Goal: Information Seeking & Learning: Check status

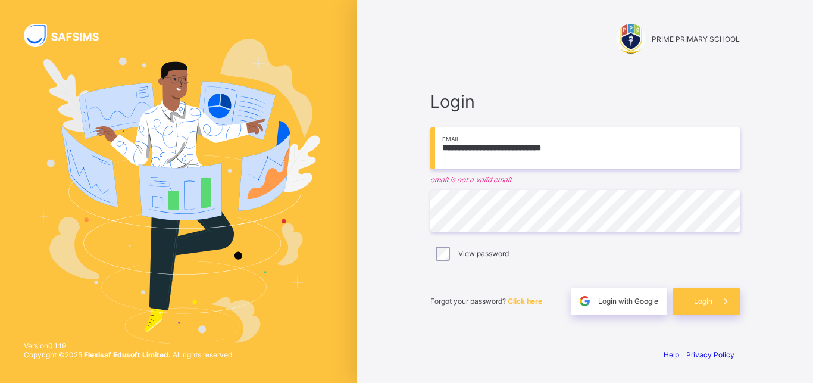
click at [589, 148] on input "**********" at bounding box center [584, 148] width 309 height 42
drag, startPoint x: 440, startPoint y: 149, endPoint x: 613, endPoint y: 154, distance: 173.2
click at [613, 154] on input "**********" at bounding box center [584, 148] width 309 height 42
type input "*"
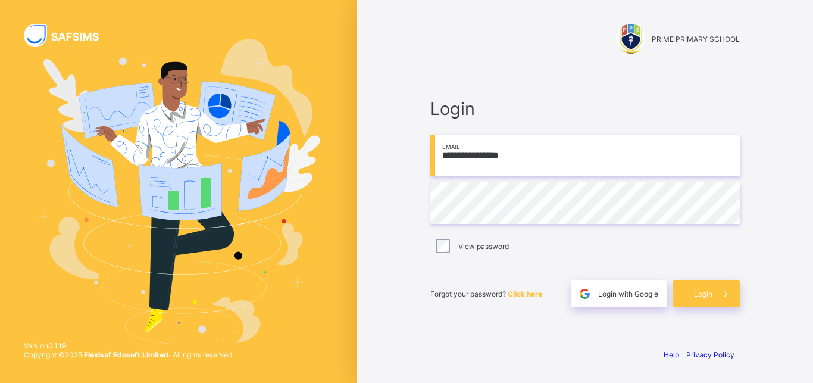
type input "**********"
click at [698, 292] on span "Login" at bounding box center [703, 293] width 18 height 9
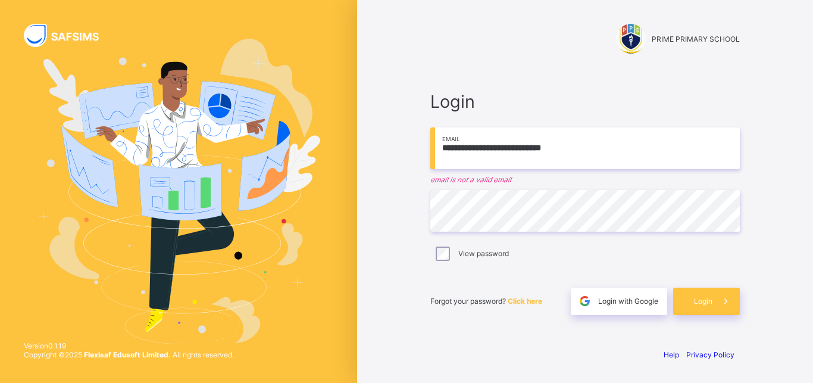
click at [430, 158] on input "**********" at bounding box center [584, 148] width 309 height 42
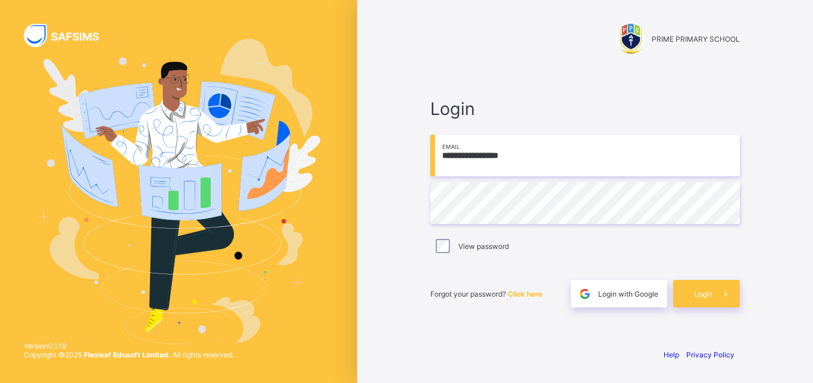
type input "**********"
click at [710, 296] on span "Login" at bounding box center [703, 293] width 18 height 9
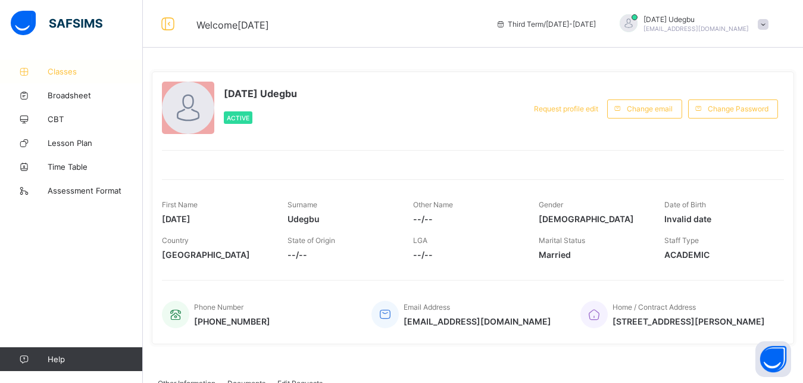
click at [67, 68] on span "Classes" at bounding box center [95, 72] width 95 height 10
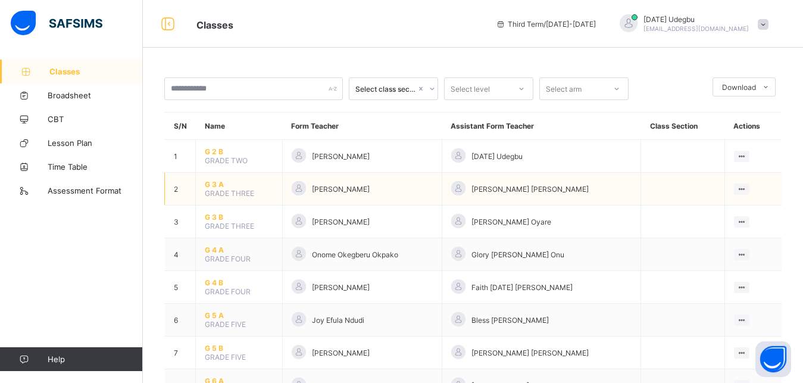
click at [246, 189] on span "G 3 A" at bounding box center [239, 184] width 68 height 9
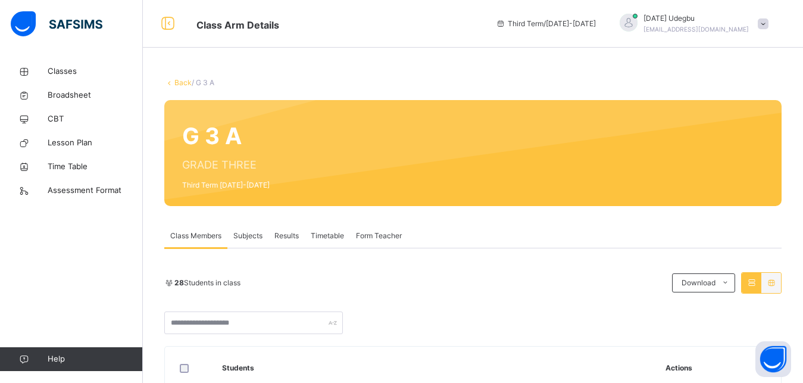
click at [246, 235] on span "Subjects" at bounding box center [247, 235] width 29 height 11
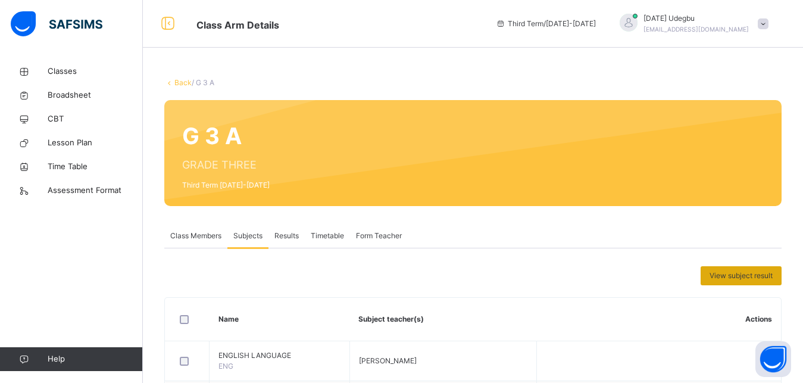
click at [759, 273] on span "View subject result" at bounding box center [740, 275] width 63 height 11
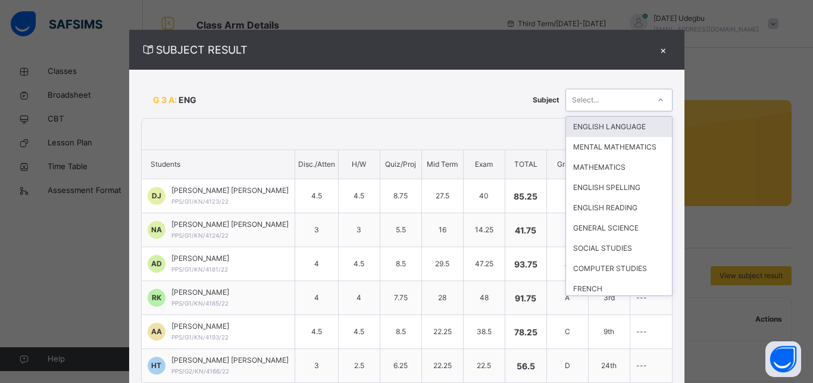
click at [657, 102] on icon at bounding box center [660, 100] width 7 height 12
click at [603, 278] on div "COMPUTER STUDIES" at bounding box center [619, 268] width 106 height 20
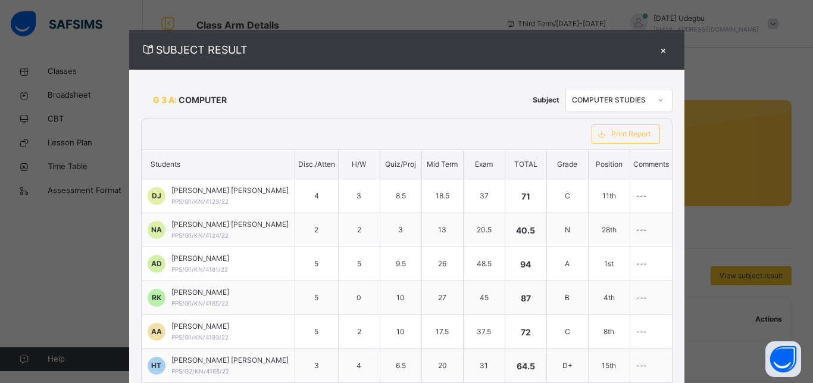
click at [654, 47] on div "×" at bounding box center [663, 50] width 18 height 16
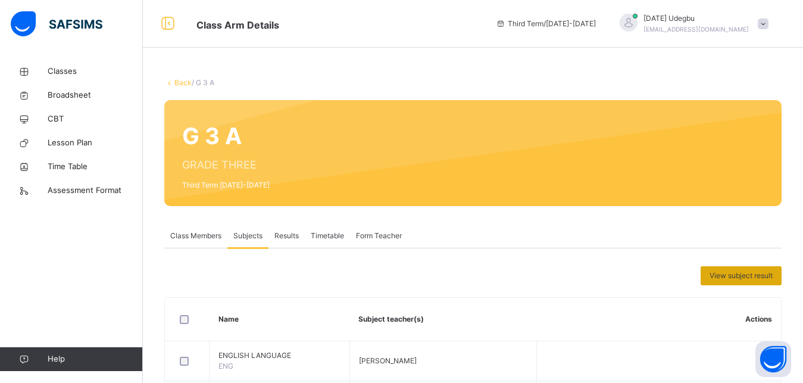
click at [744, 273] on span "View subject result" at bounding box center [740, 275] width 63 height 11
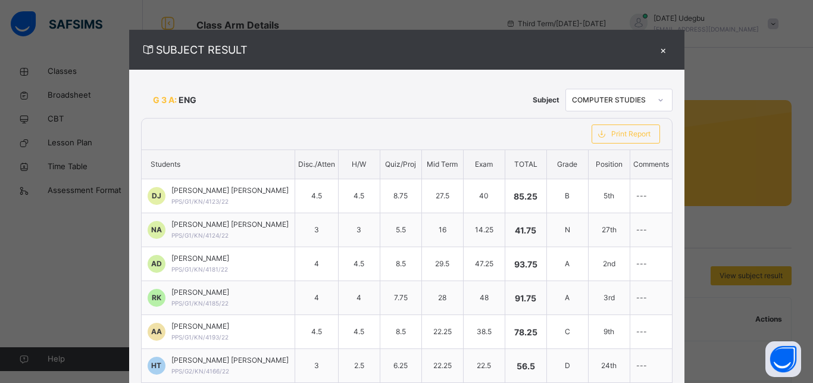
click at [654, 46] on div "×" at bounding box center [663, 50] width 18 height 16
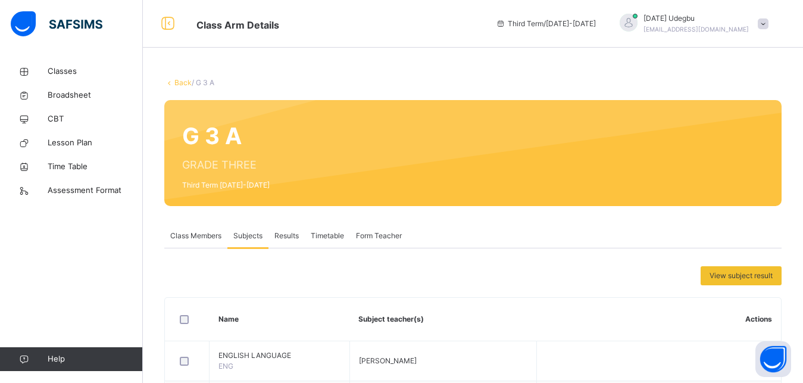
click at [174, 79] on link "Back" at bounding box center [182, 82] width 17 height 9
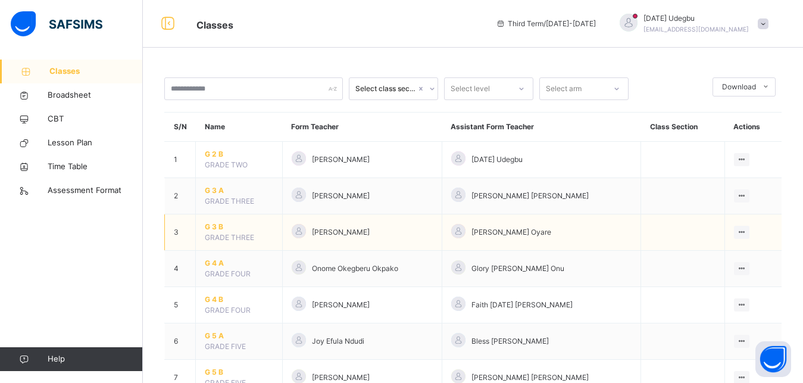
click at [229, 232] on span "G 3 B" at bounding box center [239, 226] width 68 height 11
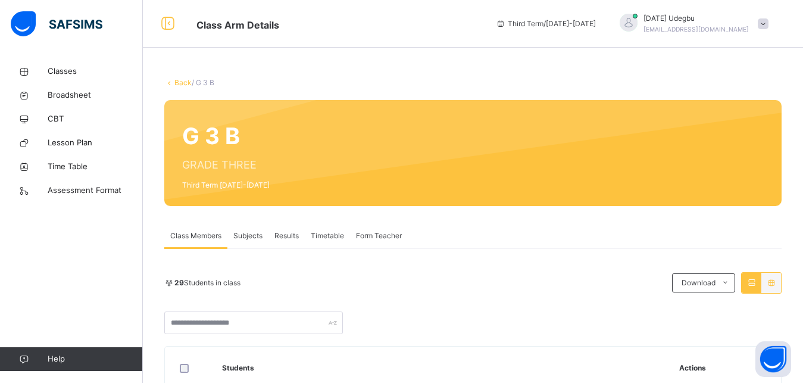
click at [245, 231] on span "Subjects" at bounding box center [247, 235] width 29 height 11
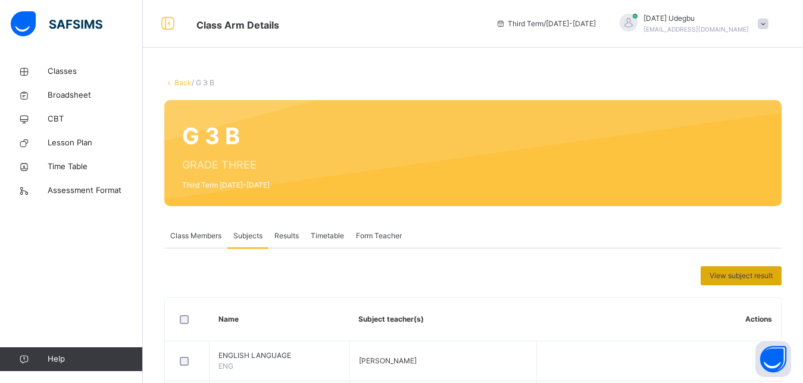
click at [742, 270] on div "View subject result" at bounding box center [740, 275] width 81 height 19
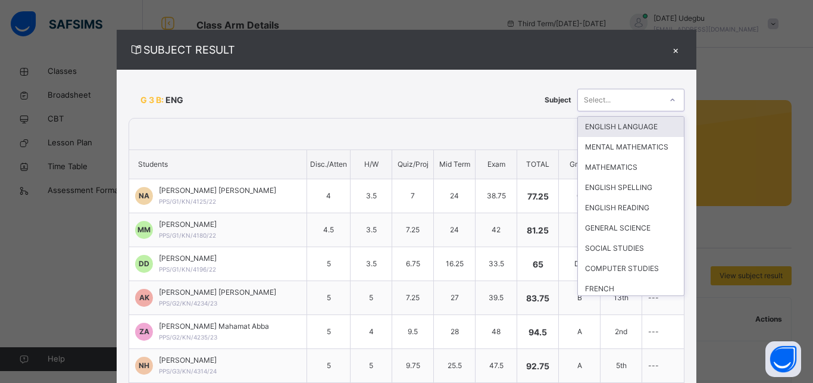
click at [669, 101] on icon at bounding box center [672, 100] width 7 height 12
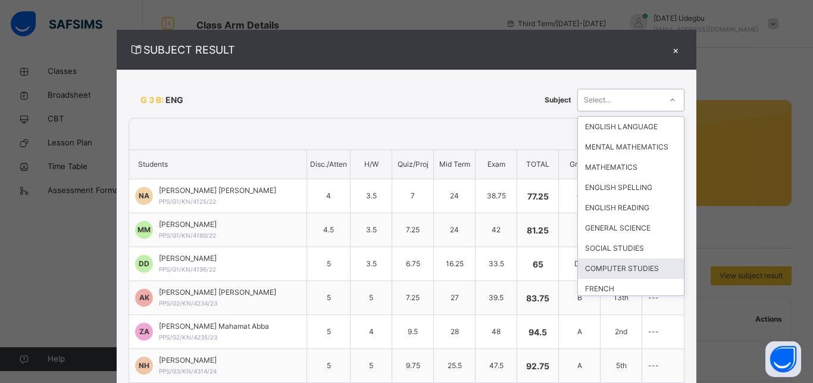
click at [612, 278] on div "COMPUTER STUDIES" at bounding box center [631, 268] width 106 height 20
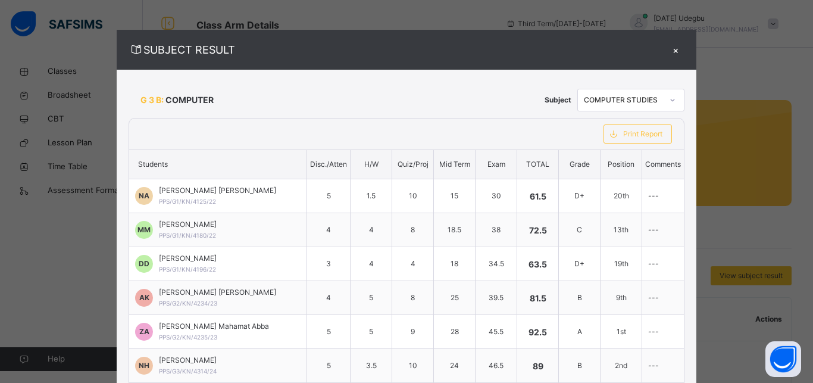
click at [666, 43] on div "×" at bounding box center [675, 50] width 18 height 16
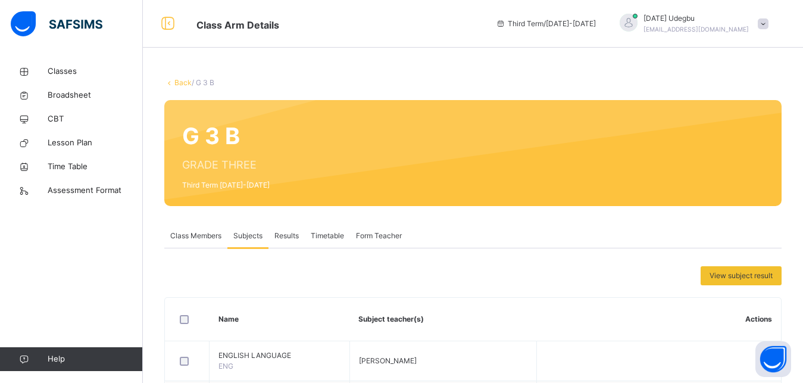
click at [180, 82] on link "Back" at bounding box center [182, 82] width 17 height 9
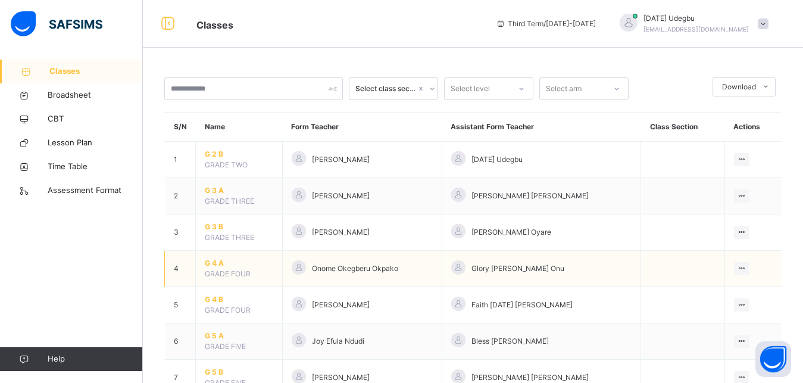
click at [231, 268] on span "G 4 A" at bounding box center [239, 263] width 68 height 11
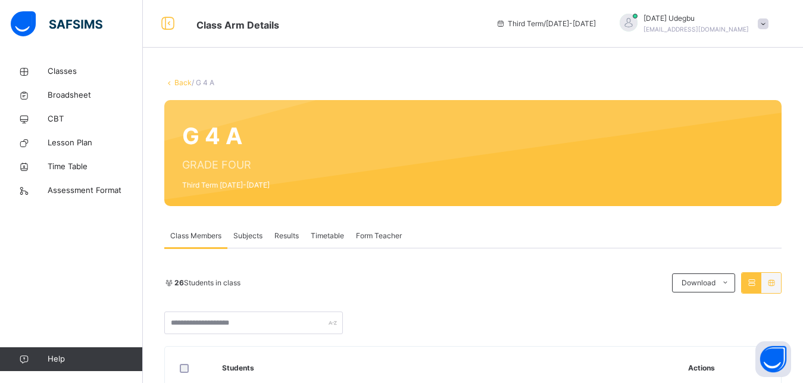
click at [249, 233] on span "Subjects" at bounding box center [247, 235] width 29 height 11
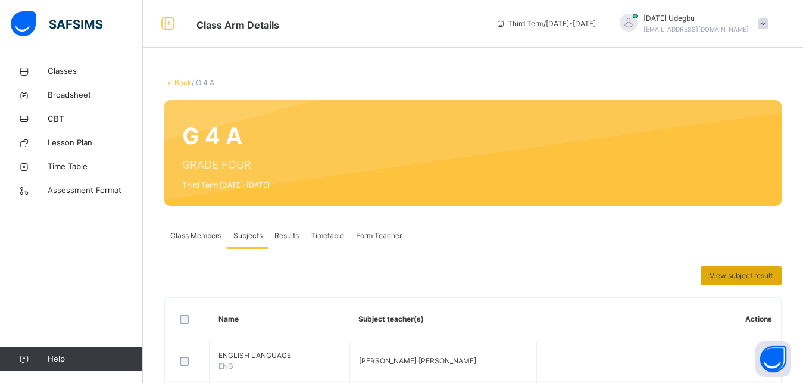
click at [762, 272] on span "View subject result" at bounding box center [740, 275] width 63 height 11
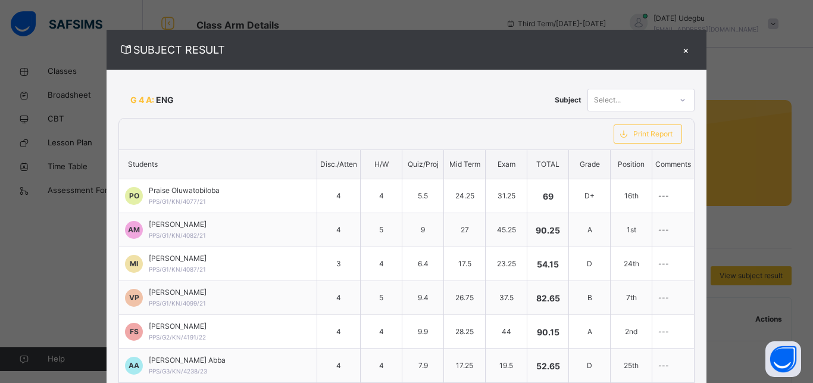
click at [679, 99] on icon at bounding box center [682, 100] width 7 height 12
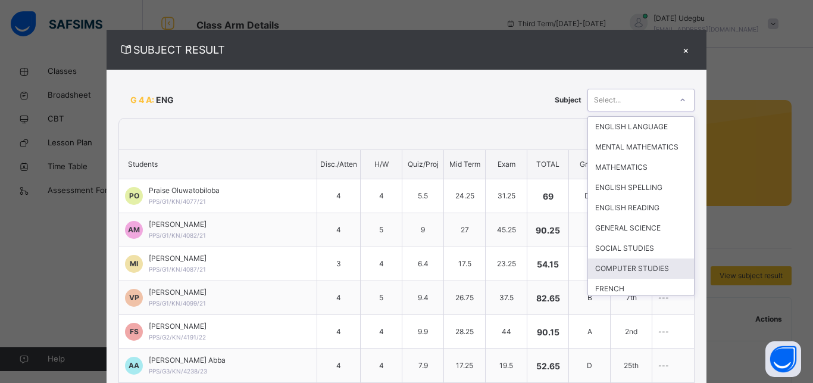
click at [621, 277] on div "COMPUTER STUDIES" at bounding box center [641, 268] width 106 height 20
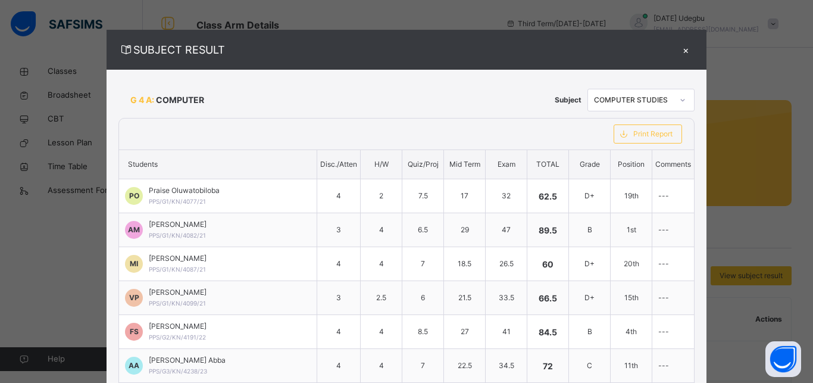
click at [676, 46] on div "×" at bounding box center [685, 50] width 18 height 16
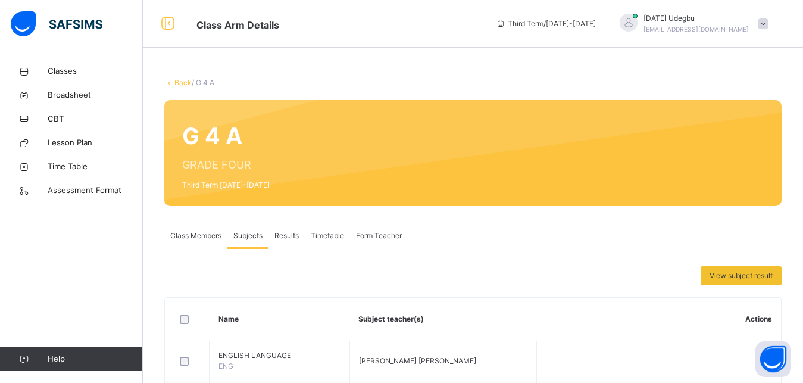
click at [184, 81] on link "Back" at bounding box center [182, 82] width 17 height 9
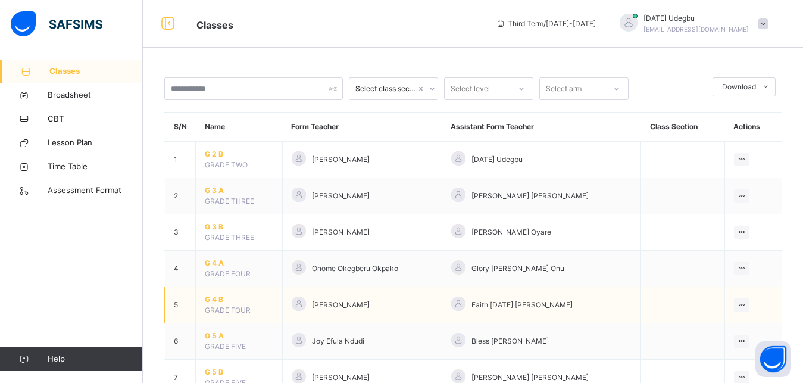
click at [231, 305] on span "G 4 B" at bounding box center [239, 299] width 68 height 11
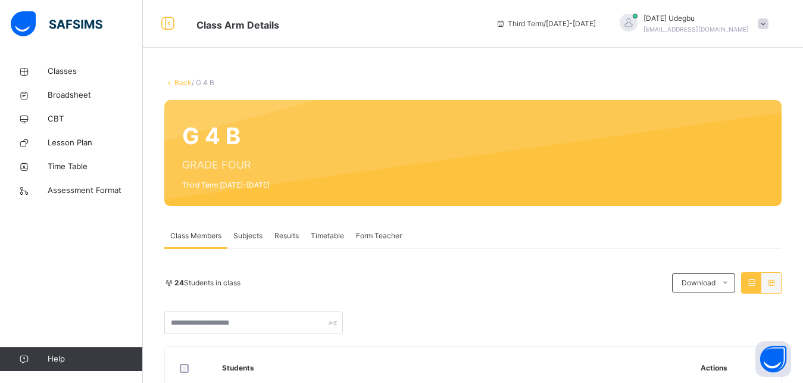
click at [252, 231] on span "Subjects" at bounding box center [247, 235] width 29 height 11
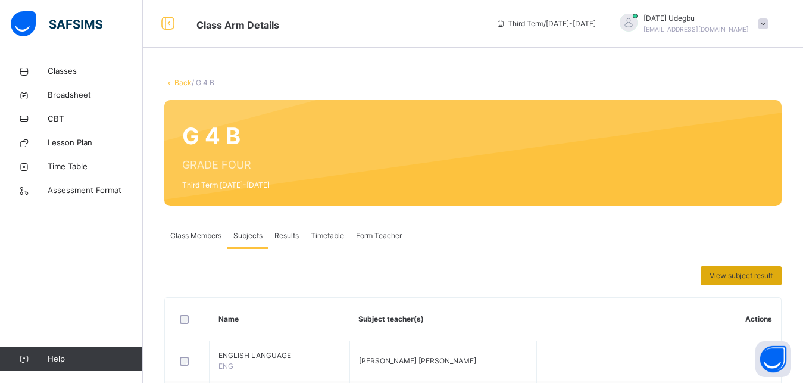
click at [745, 273] on span "View subject result" at bounding box center [740, 275] width 63 height 11
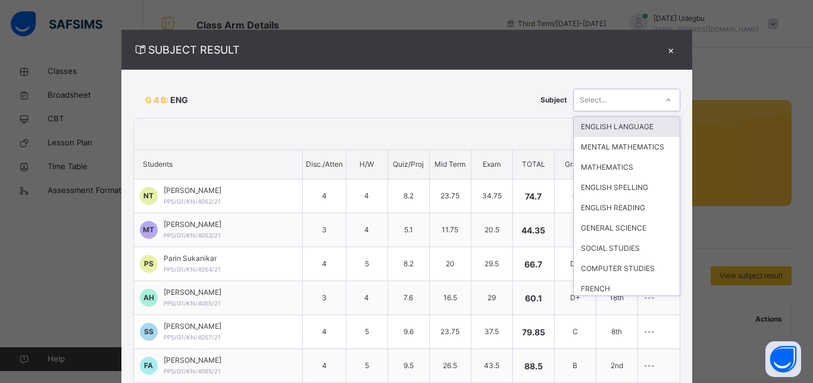
click at [665, 98] on icon at bounding box center [668, 100] width 7 height 12
click at [616, 276] on div "COMPUTER STUDIES" at bounding box center [627, 268] width 106 height 20
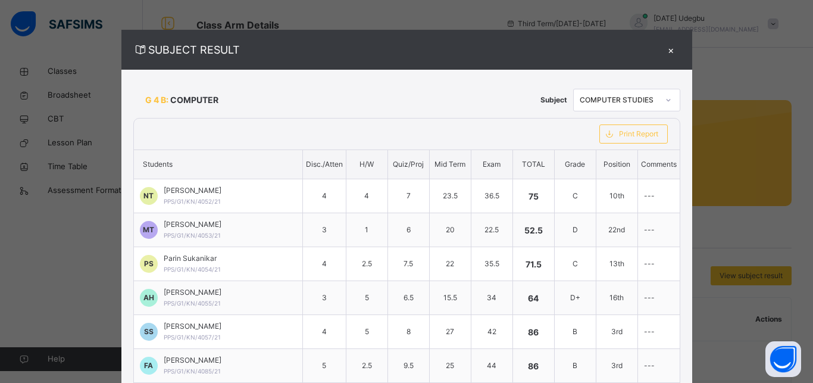
click at [662, 46] on div "×" at bounding box center [671, 50] width 18 height 16
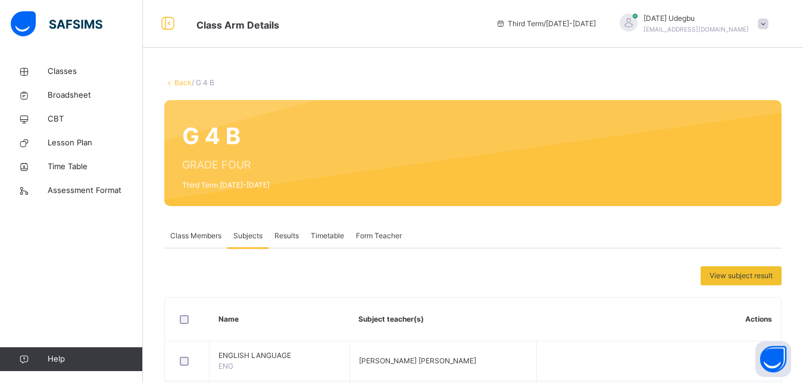
click at [180, 80] on link "Back" at bounding box center [182, 82] width 17 height 9
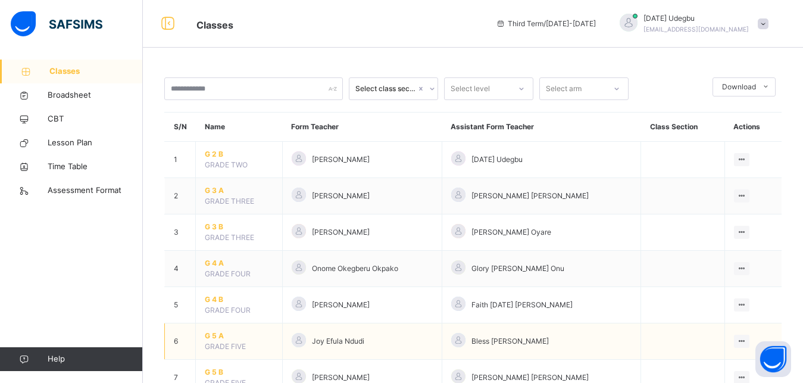
click at [212, 341] on span "G 5 A" at bounding box center [239, 335] width 68 height 11
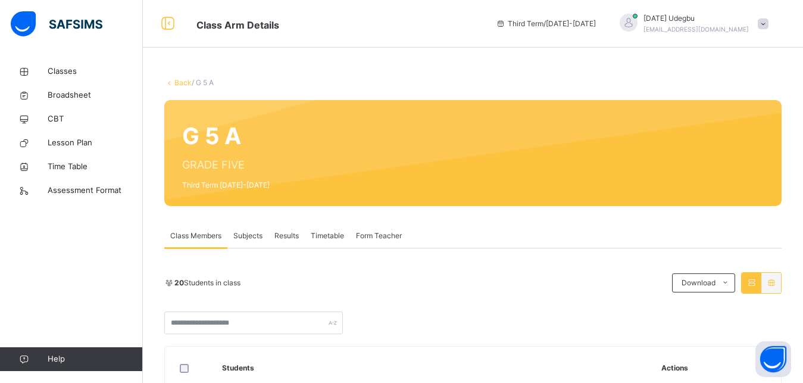
click at [252, 232] on span "Subjects" at bounding box center [247, 235] width 29 height 11
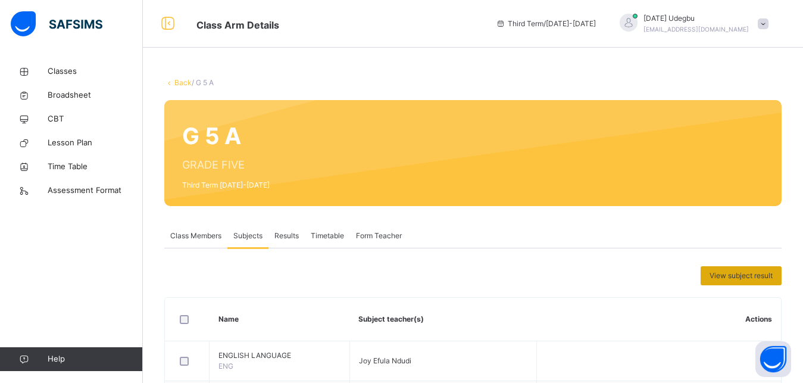
click at [738, 272] on span "View subject result" at bounding box center [740, 275] width 63 height 11
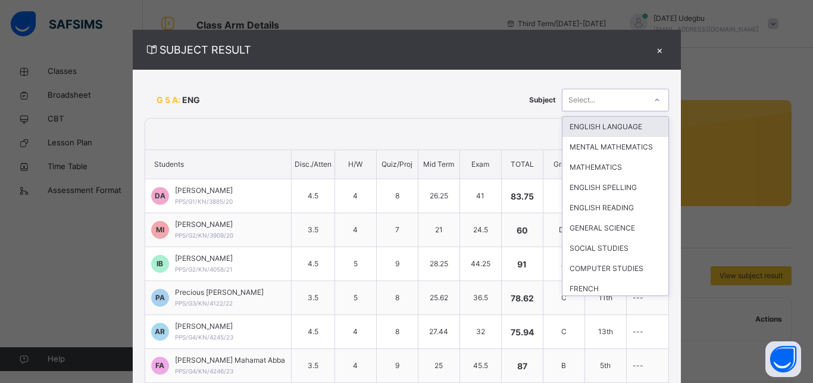
click at [654, 99] on icon at bounding box center [656, 100] width 7 height 12
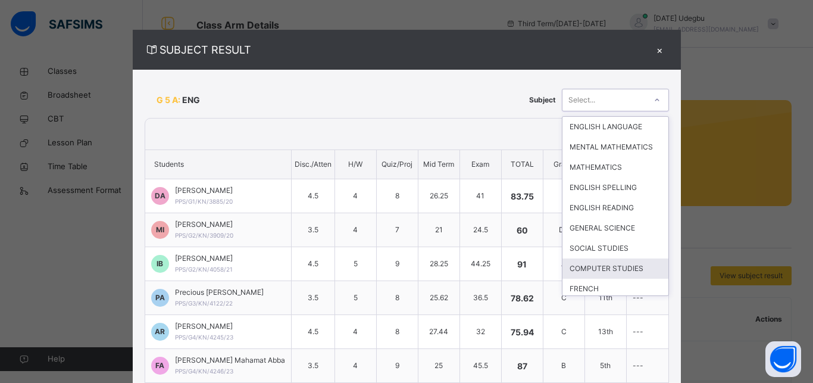
click at [629, 277] on div "COMPUTER STUDIES" at bounding box center [615, 268] width 106 height 20
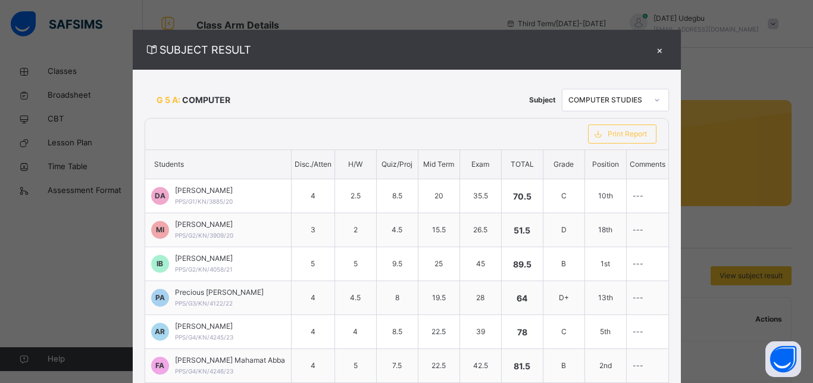
click at [657, 44] on div "×" at bounding box center [660, 50] width 18 height 16
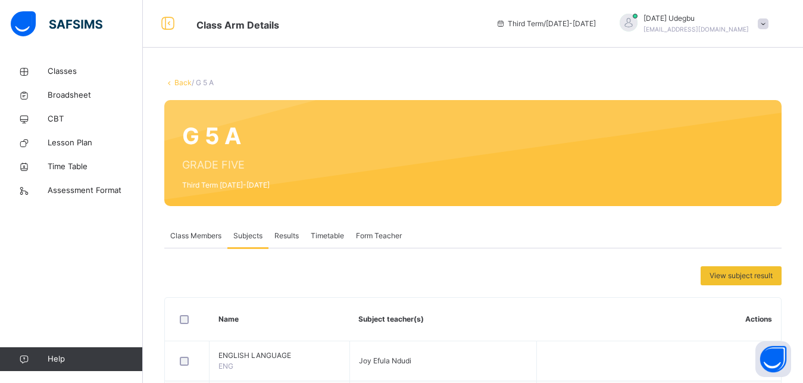
click at [180, 82] on link "Back" at bounding box center [182, 82] width 17 height 9
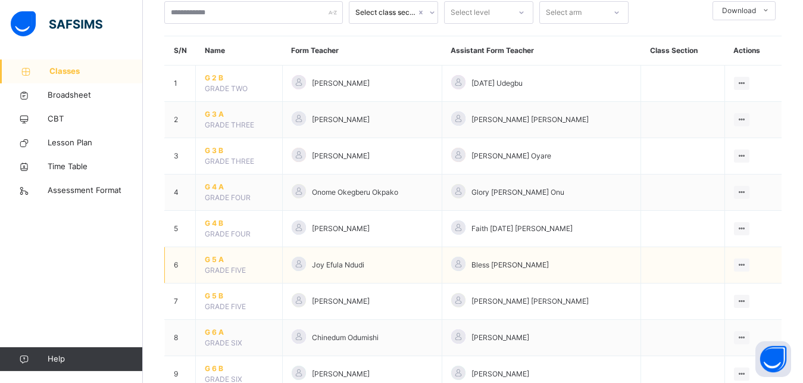
scroll to position [121, 0]
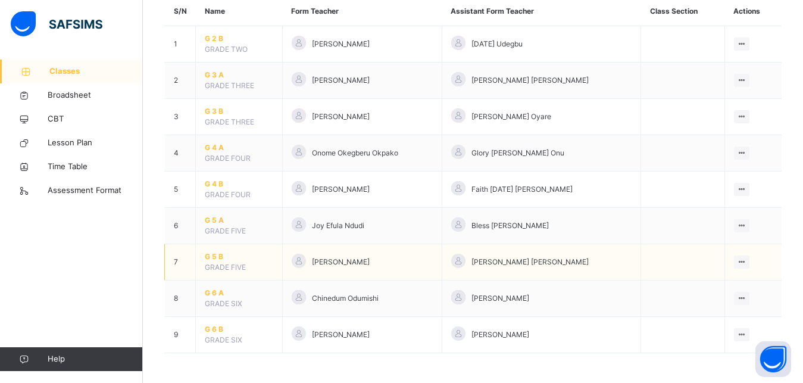
click at [217, 262] on span "G 5 B" at bounding box center [239, 256] width 68 height 11
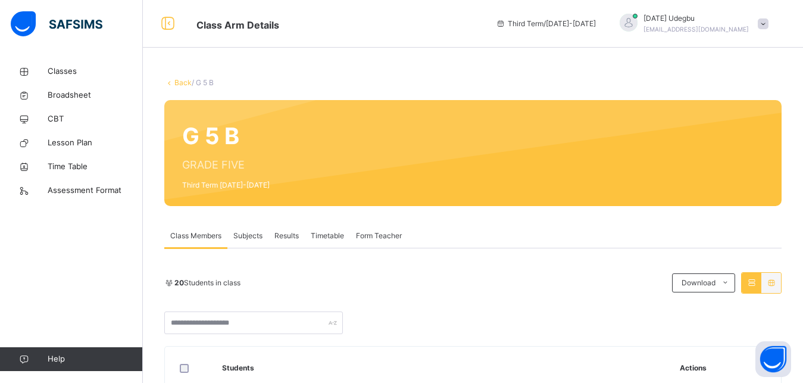
click at [249, 234] on span "Subjects" at bounding box center [247, 235] width 29 height 11
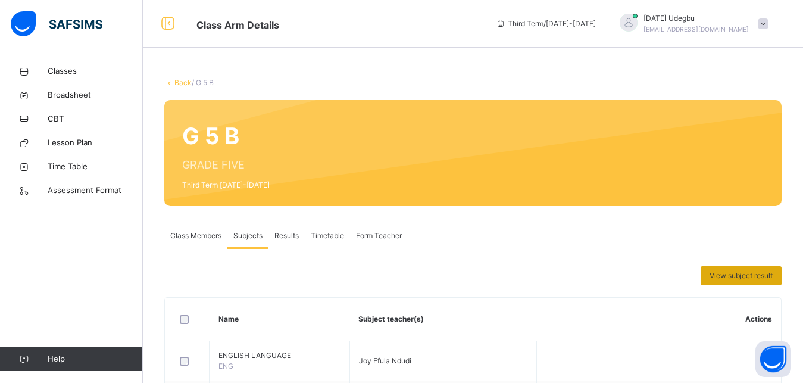
click at [739, 272] on span "View subject result" at bounding box center [740, 275] width 63 height 11
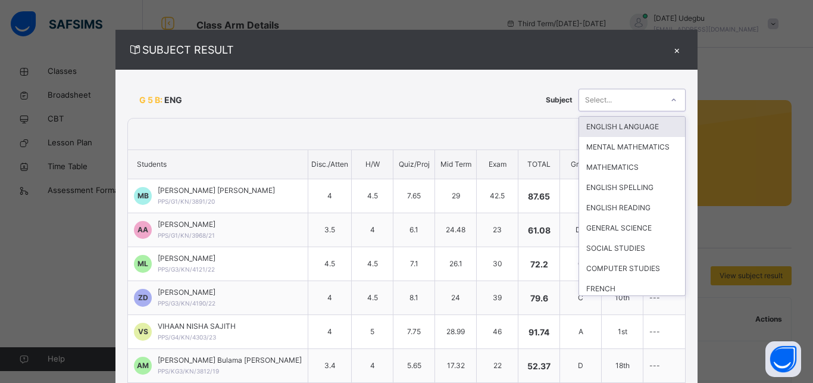
click at [670, 99] on icon at bounding box center [673, 100] width 7 height 12
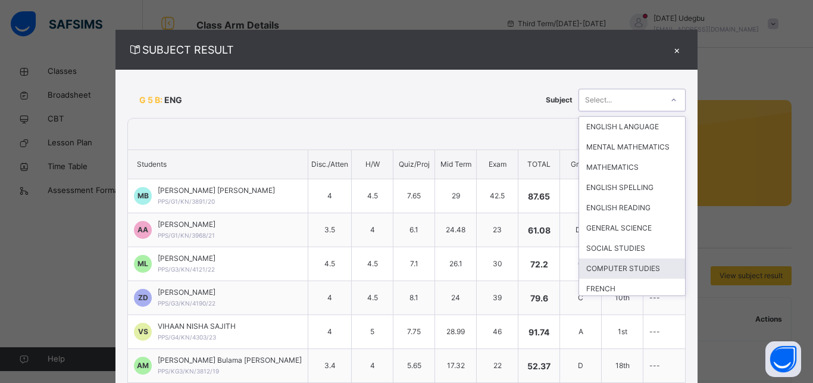
click at [634, 278] on div "COMPUTER STUDIES" at bounding box center [632, 268] width 106 height 20
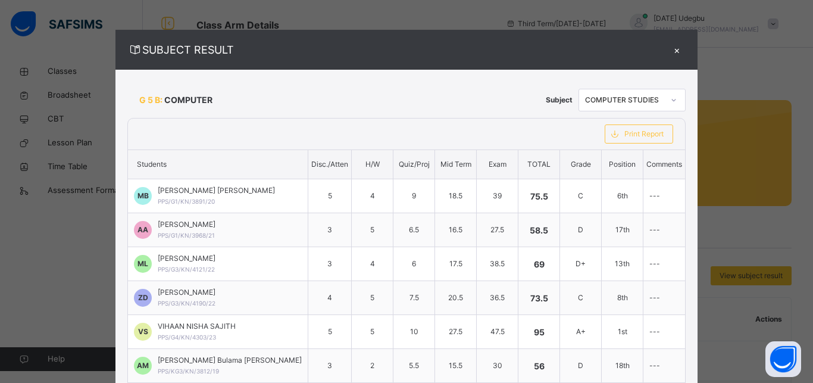
click at [668, 49] on div "×" at bounding box center [677, 50] width 18 height 16
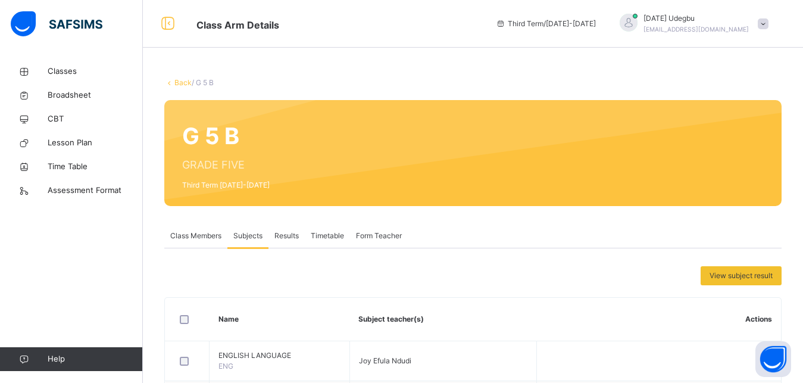
click at [175, 81] on link "Back" at bounding box center [182, 82] width 17 height 9
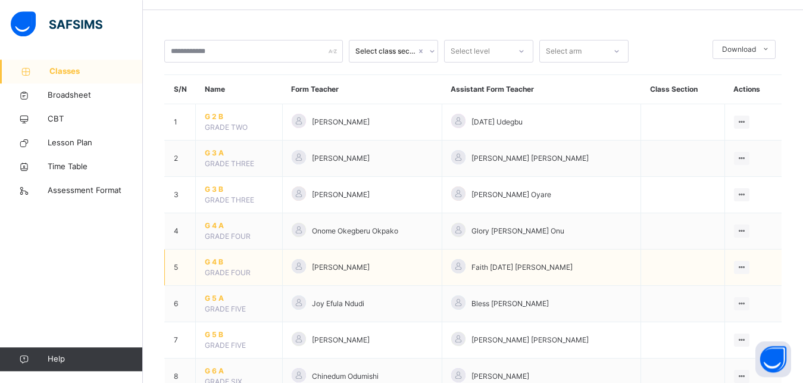
scroll to position [121, 0]
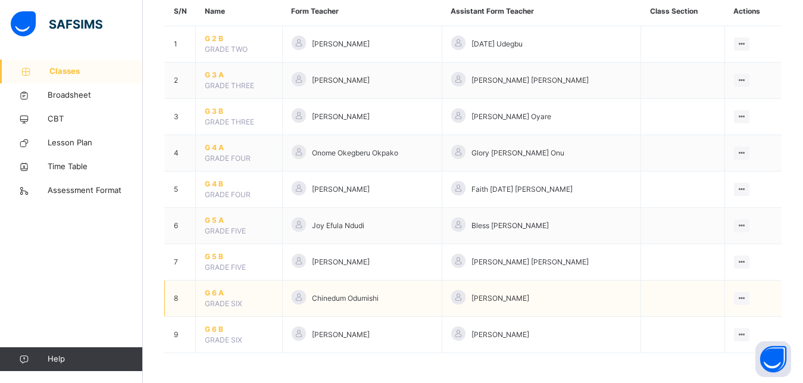
click at [222, 298] on span "G 6 A" at bounding box center [239, 292] width 68 height 11
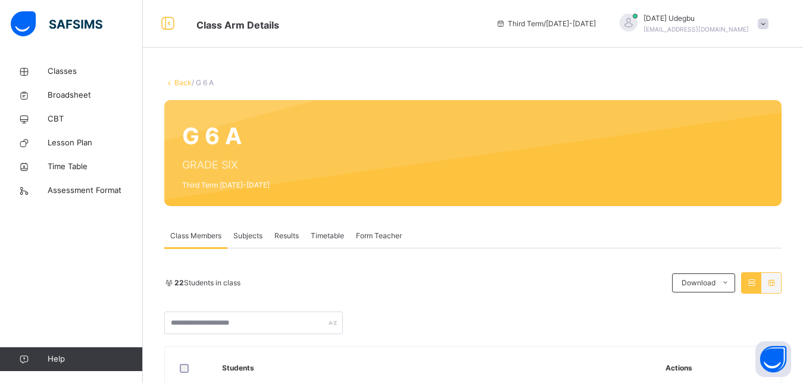
click at [246, 230] on span "Subjects" at bounding box center [247, 235] width 29 height 11
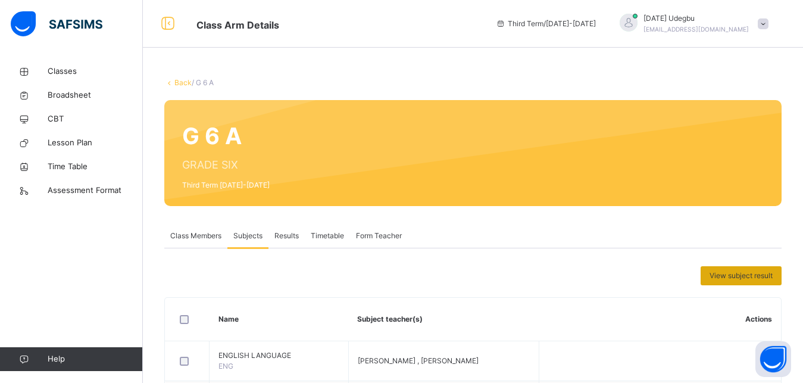
click at [747, 272] on span "View subject result" at bounding box center [740, 275] width 63 height 11
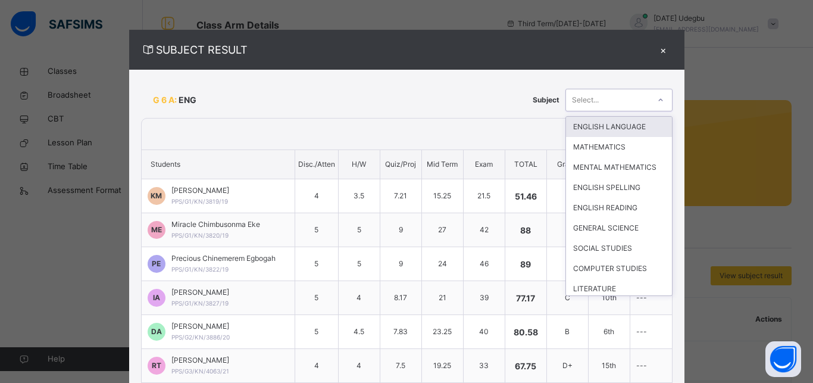
click at [657, 100] on icon at bounding box center [660, 100] width 7 height 12
click at [630, 277] on div "COMPUTER STUDIES" at bounding box center [619, 268] width 106 height 20
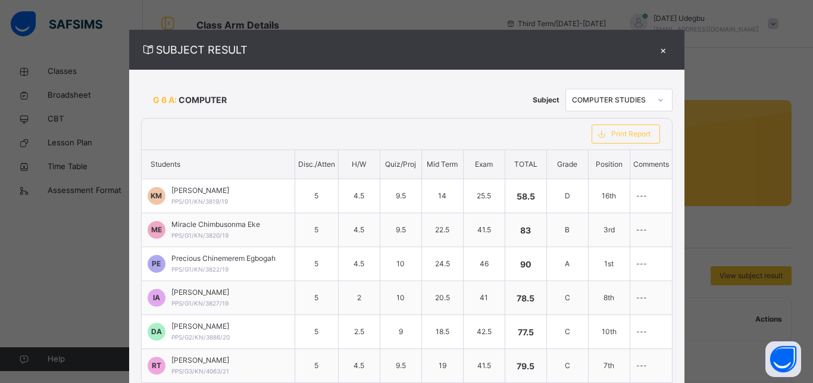
click at [654, 45] on div "×" at bounding box center [663, 50] width 18 height 16
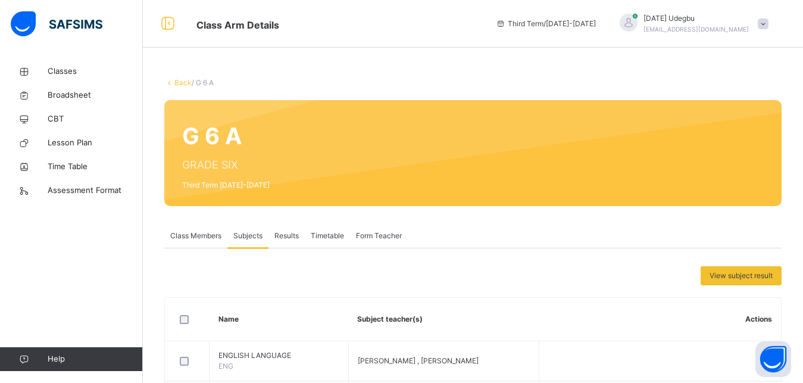
click at [179, 80] on link "Back" at bounding box center [182, 82] width 17 height 9
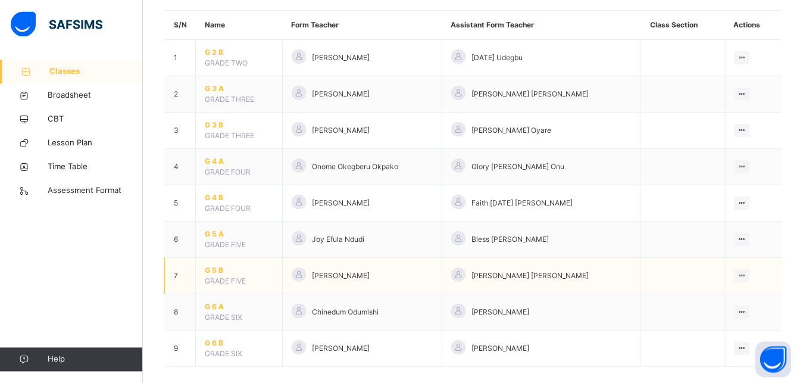
scroll to position [121, 0]
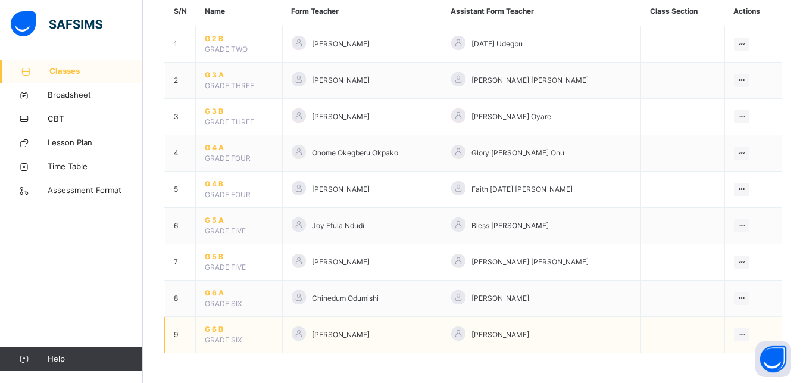
click at [226, 334] on span "G 6 B" at bounding box center [239, 329] width 68 height 11
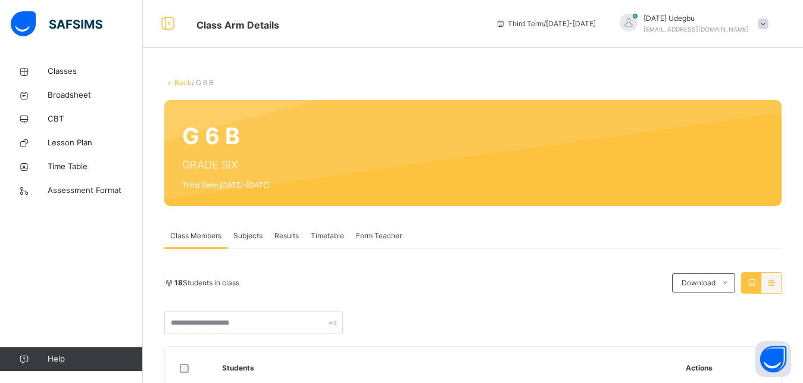
click at [286, 233] on span "Results" at bounding box center [286, 235] width 24 height 11
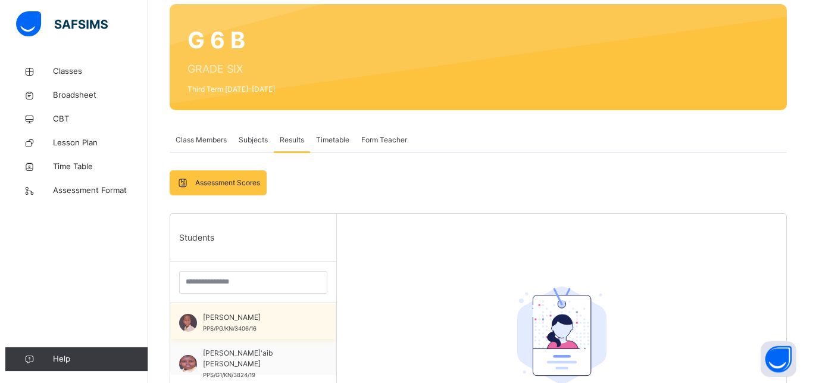
scroll to position [121, 0]
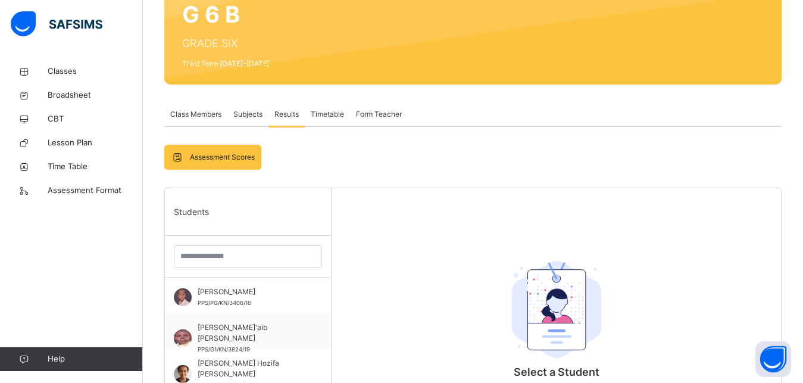
click at [252, 112] on span "Subjects" at bounding box center [247, 114] width 29 height 11
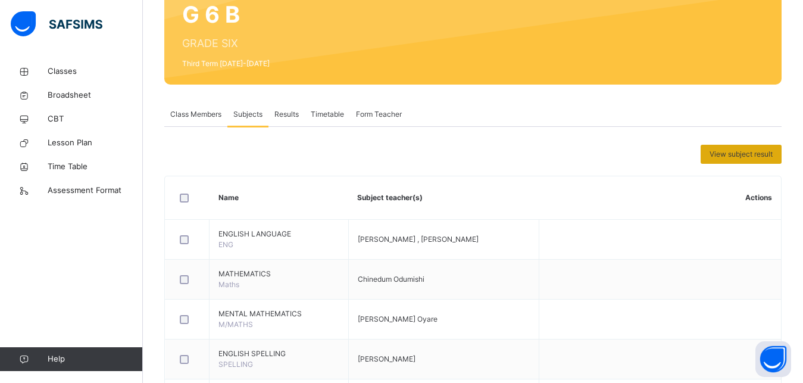
click at [748, 151] on span "View subject result" at bounding box center [740, 154] width 63 height 11
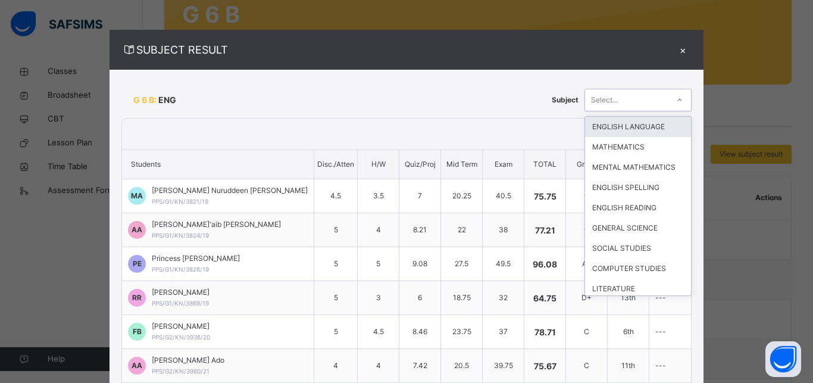
click at [676, 100] on icon at bounding box center [679, 100] width 7 height 12
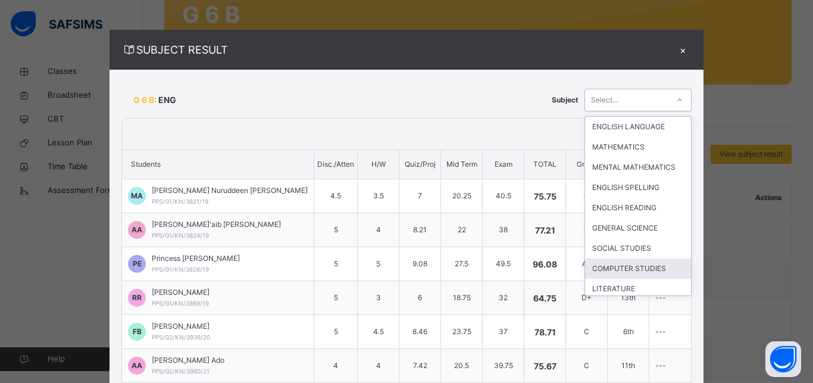
click at [615, 274] on div "COMPUTER STUDIES" at bounding box center [638, 268] width 106 height 20
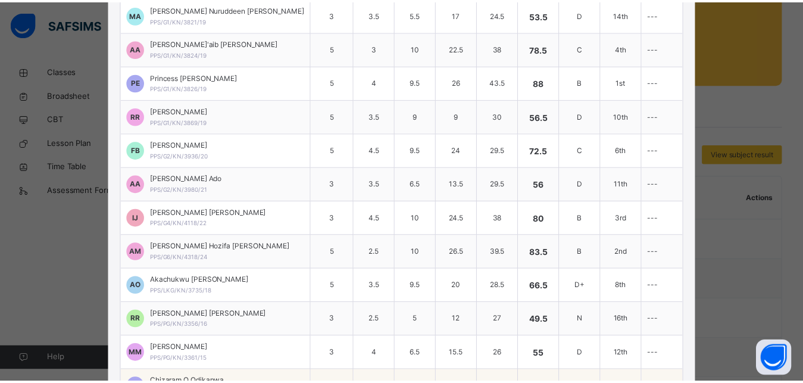
scroll to position [0, 0]
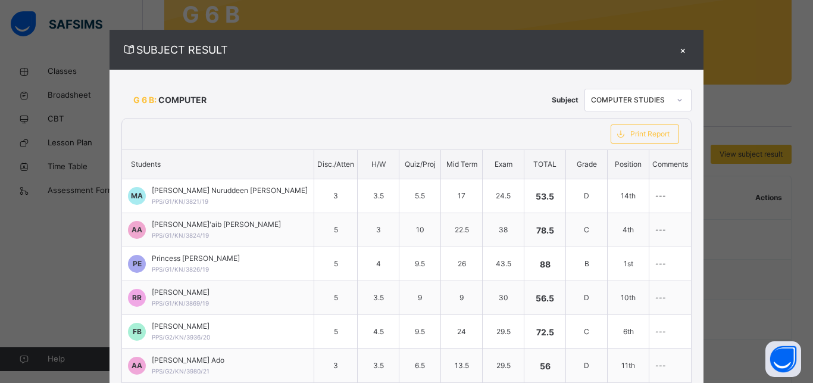
click at [674, 48] on div "×" at bounding box center [683, 50] width 18 height 16
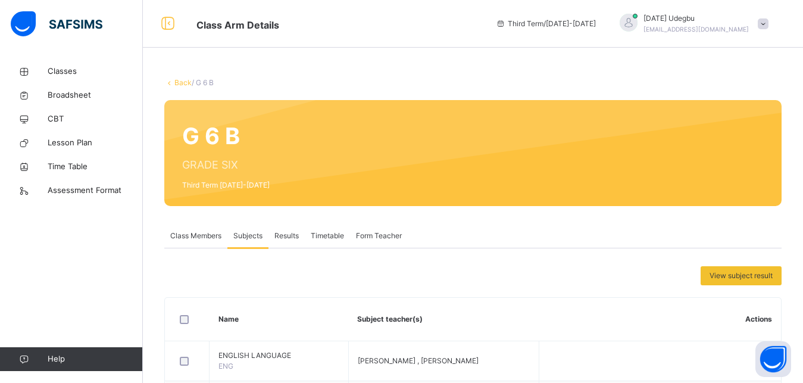
click at [768, 18] on div at bounding box center [762, 23] width 11 height 11
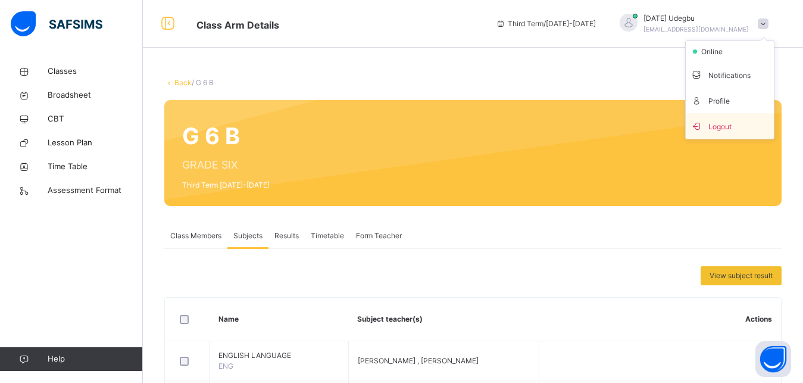
click at [723, 121] on span "Logout" at bounding box center [729, 126] width 79 height 16
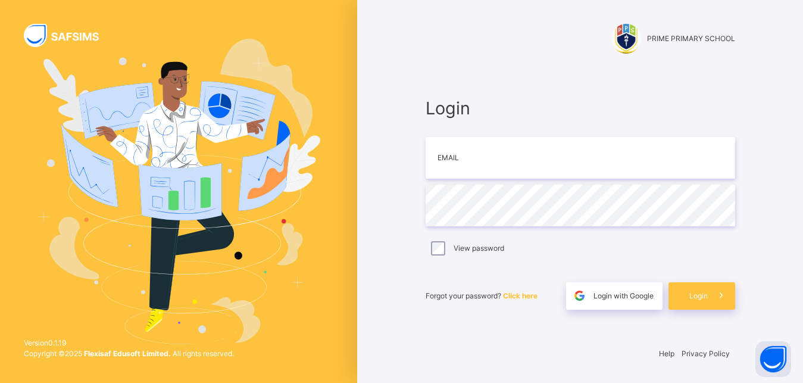
type input "**********"
